Goal: Information Seeking & Learning: Understand process/instructions

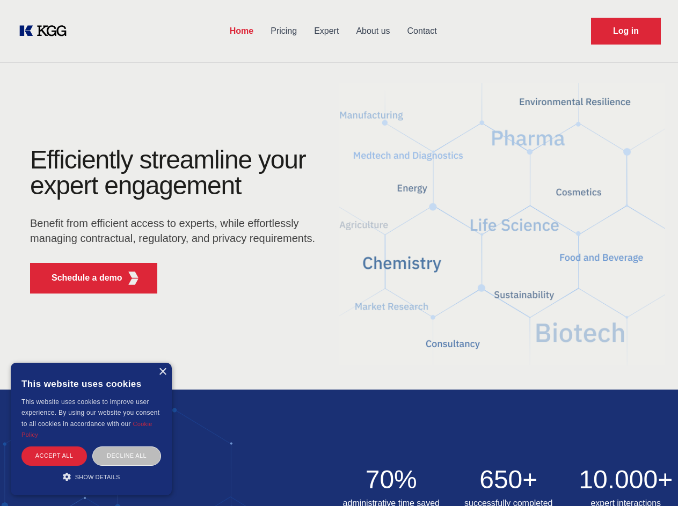
click at [339, 253] on div "Efficiently streamline your expert engagement Benefit from efficient access to …" at bounding box center [176, 224] width 327 height 155
click at [81, 278] on p "Schedule a demo" at bounding box center [87, 278] width 71 height 13
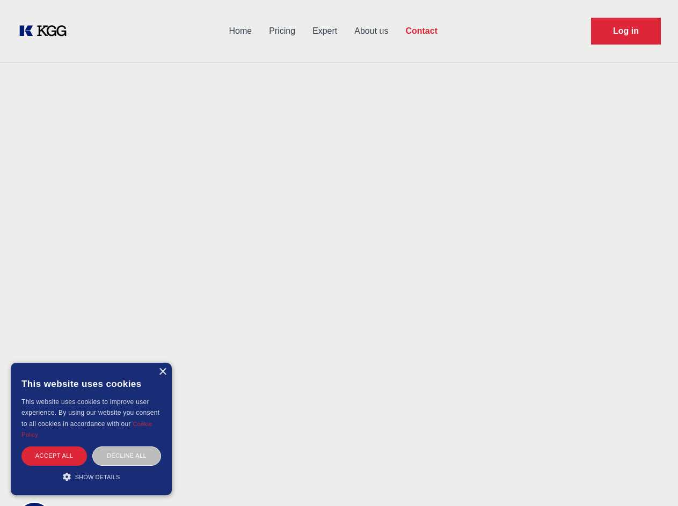
click at [162, 372] on div "× This website uses cookies This website uses cookies to improve user experienc…" at bounding box center [91, 429] width 161 height 133
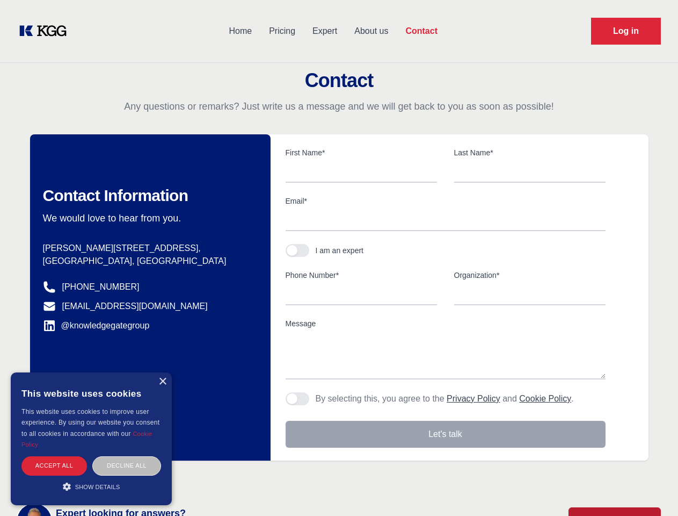
click at [54, 456] on div "Accept all" at bounding box center [54, 465] width 66 height 19
click at [127, 456] on div "Decline all" at bounding box center [126, 465] width 69 height 19
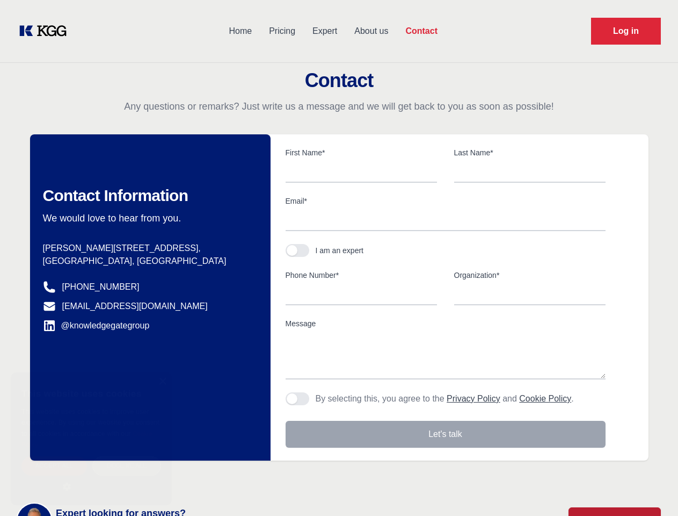
click at [91, 477] on body "Home Pricing Expert About us Contact Log in Contact Any questions or remarks? J…" at bounding box center [339, 472] width 678 height 944
